Goal: Task Accomplishment & Management: Complete application form

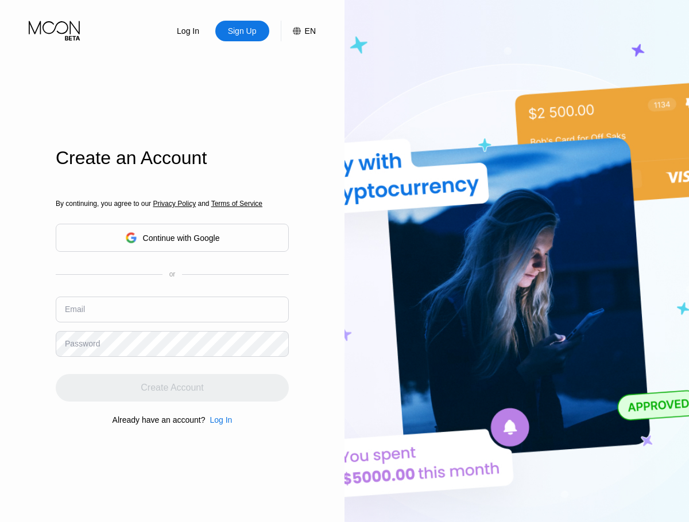
click at [172, 297] on input "text" at bounding box center [172, 310] width 233 height 26
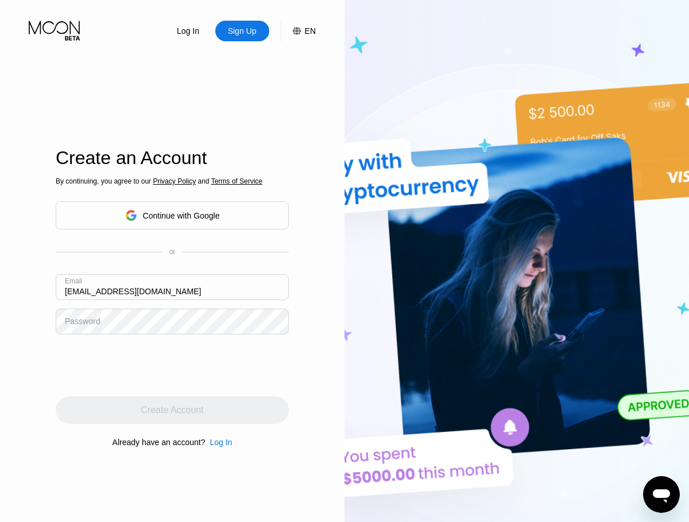
type input "[EMAIL_ADDRESS][DOMAIN_NAME]"
click at [172, 410] on div "Create Account" at bounding box center [172, 410] width 63 height 11
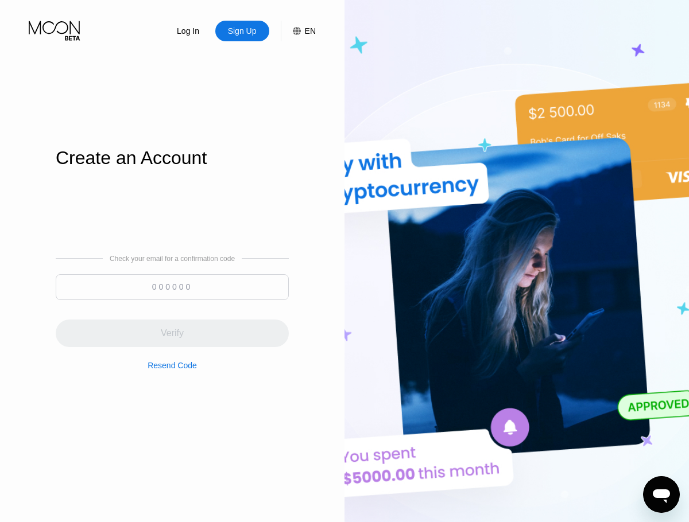
click at [172, 286] on input at bounding box center [172, 287] width 233 height 26
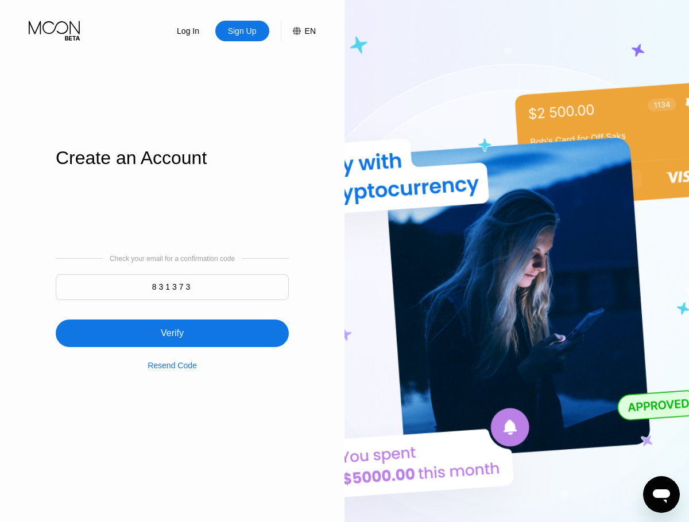
type input "831373"
click at [172, 326] on div "Verify" at bounding box center [172, 334] width 233 height 28
